Goal: Navigation & Orientation: Find specific page/section

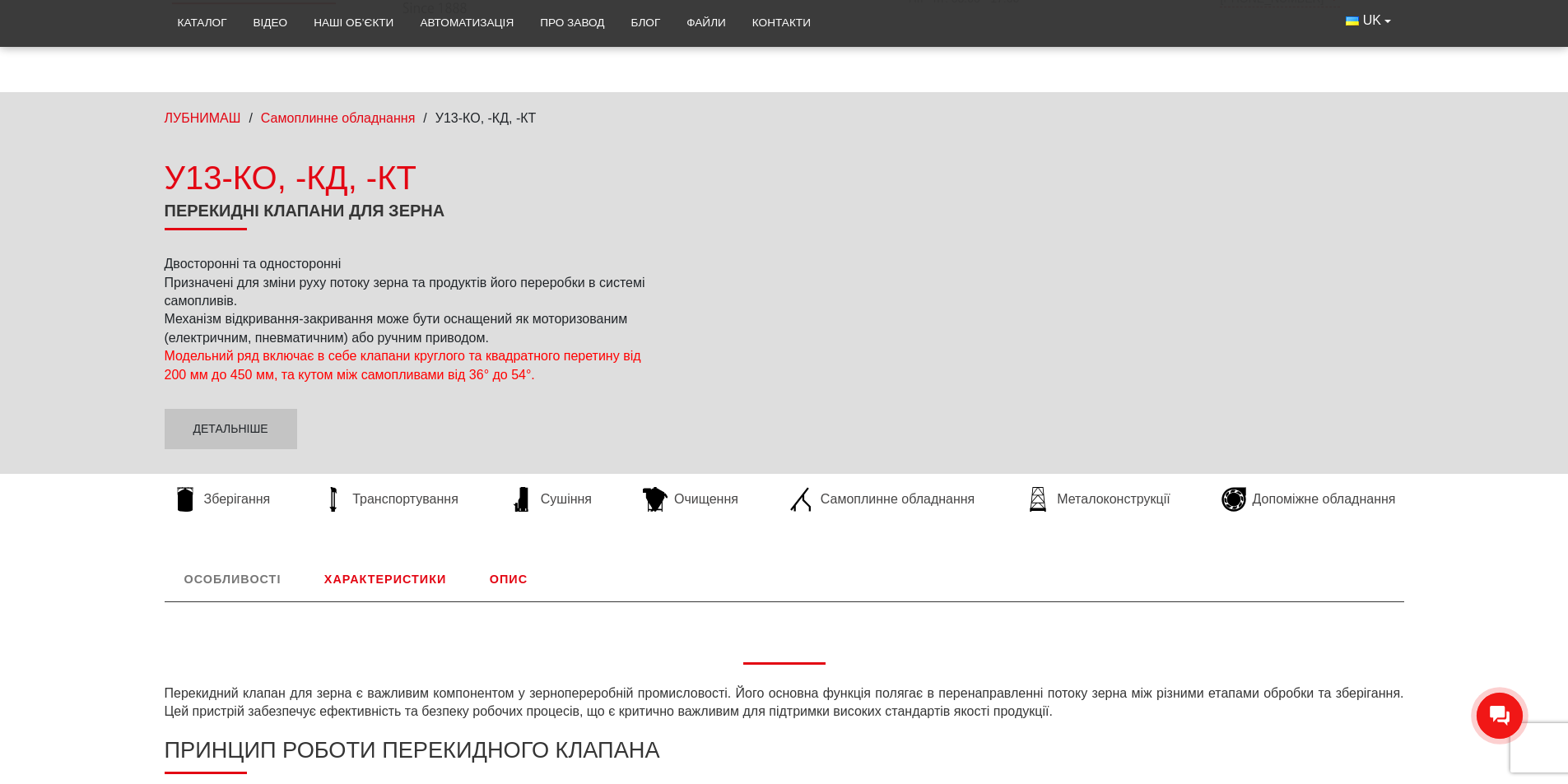
scroll to position [165, 0]
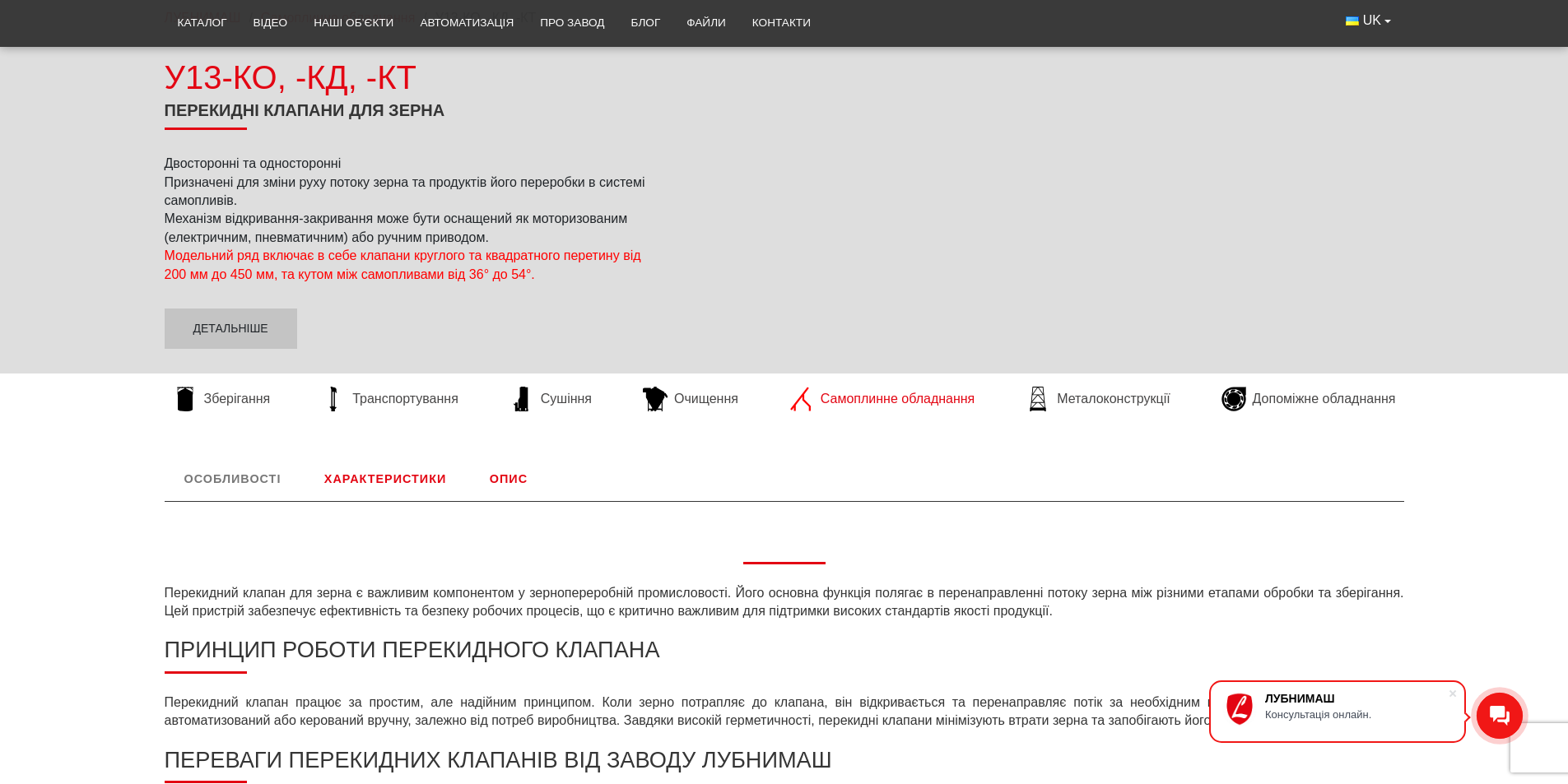
click at [897, 399] on span "Самоплинне обладнання" at bounding box center [897, 399] width 154 height 18
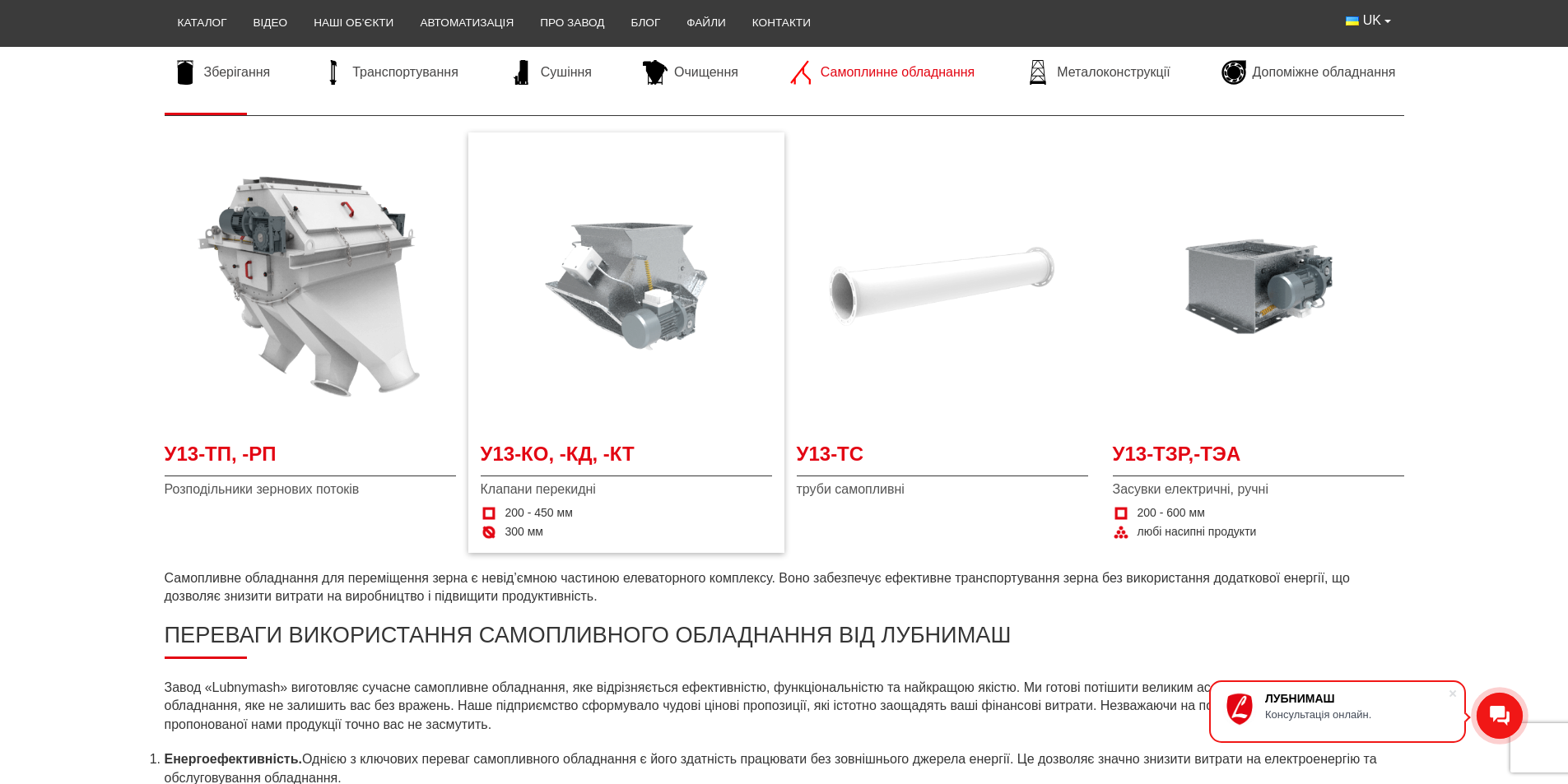
scroll to position [329, 0]
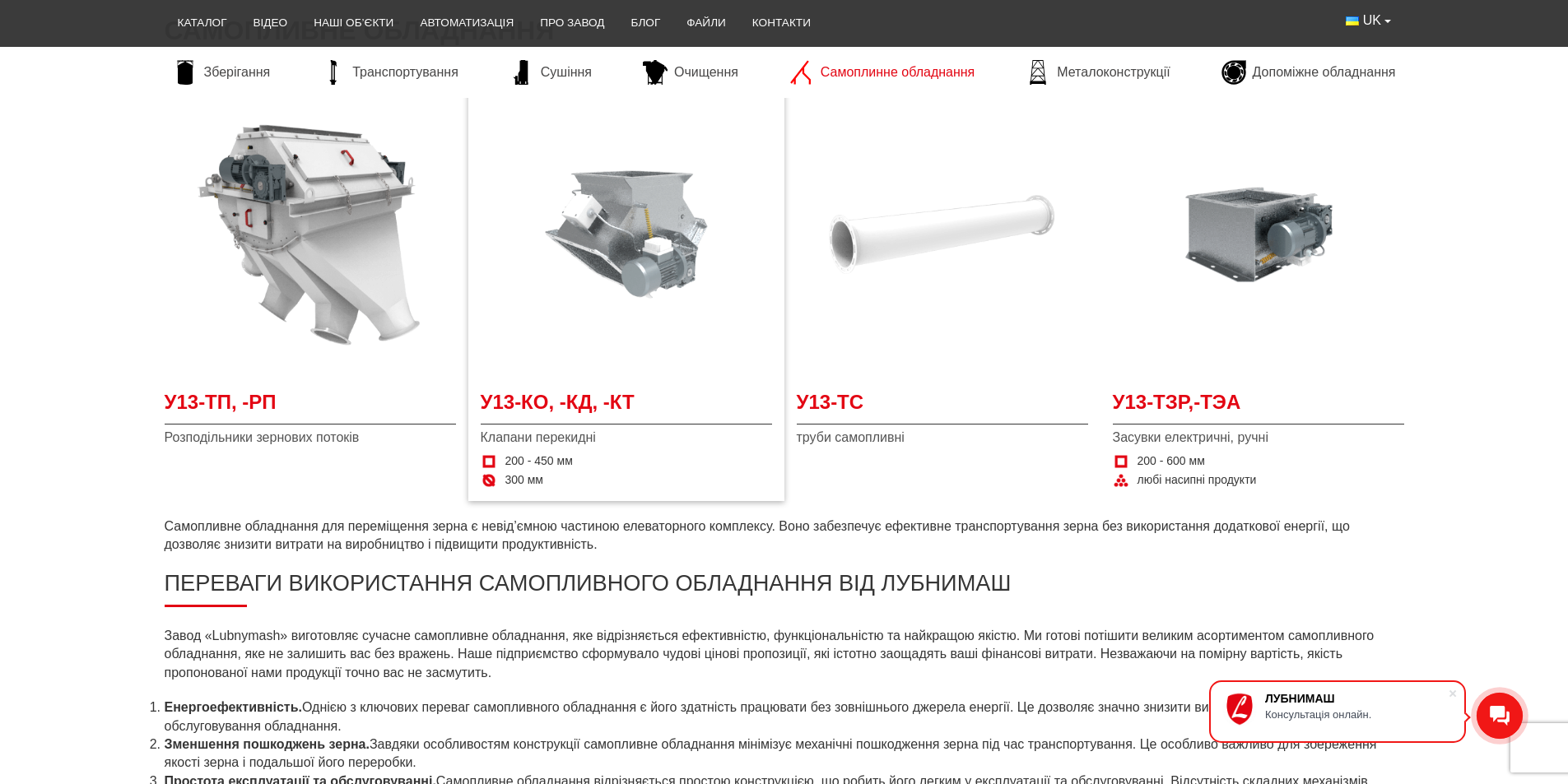
click at [650, 241] on img at bounding box center [626, 235] width 292 height 291
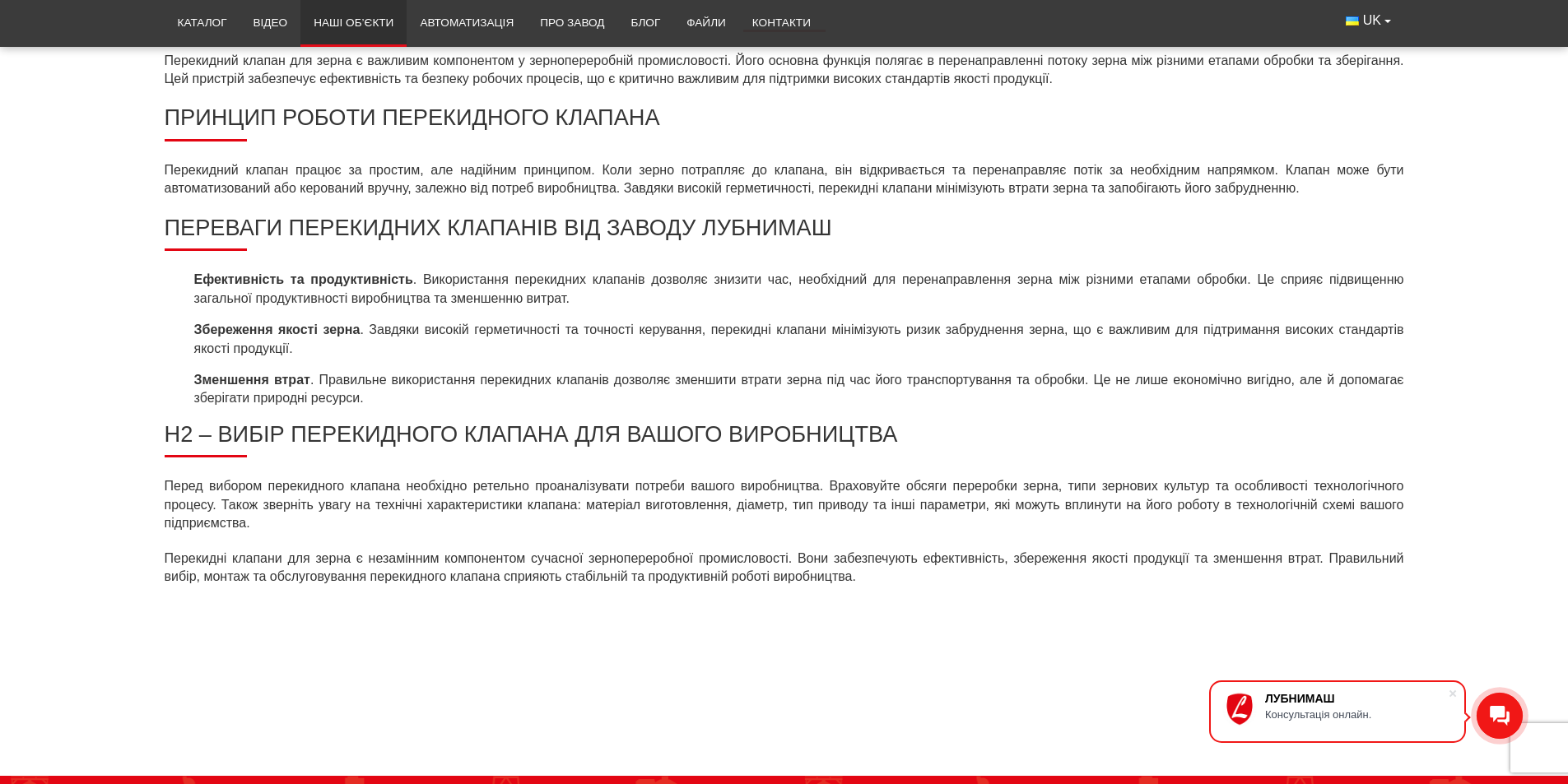
scroll to position [639, 0]
